Goal: Navigation & Orientation: Find specific page/section

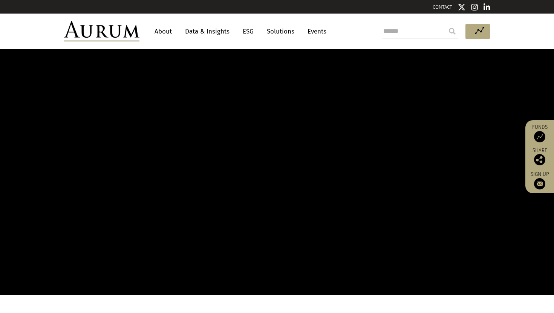
click at [537, 132] on img at bounding box center [539, 136] width 11 height 11
click at [539, 123] on aside "Funds Share Sign up" at bounding box center [539, 156] width 29 height 73
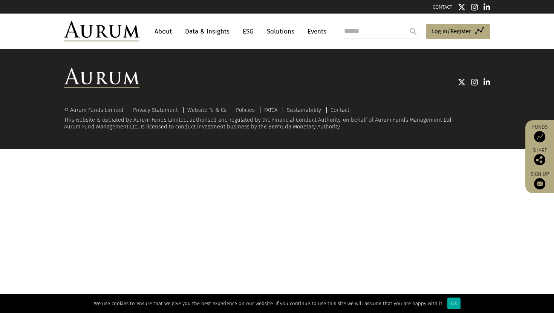
click at [544, 129] on link "Funds" at bounding box center [539, 133] width 21 height 18
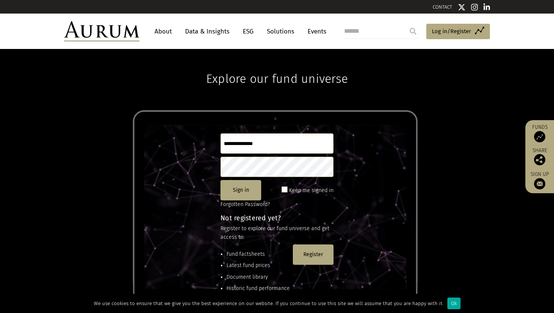
click at [152, 31] on link "About" at bounding box center [163, 31] width 25 height 14
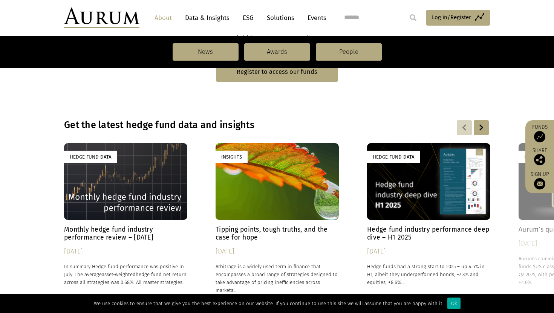
scroll to position [563, 0]
